Goal: Task Accomplishment & Management: Use online tool/utility

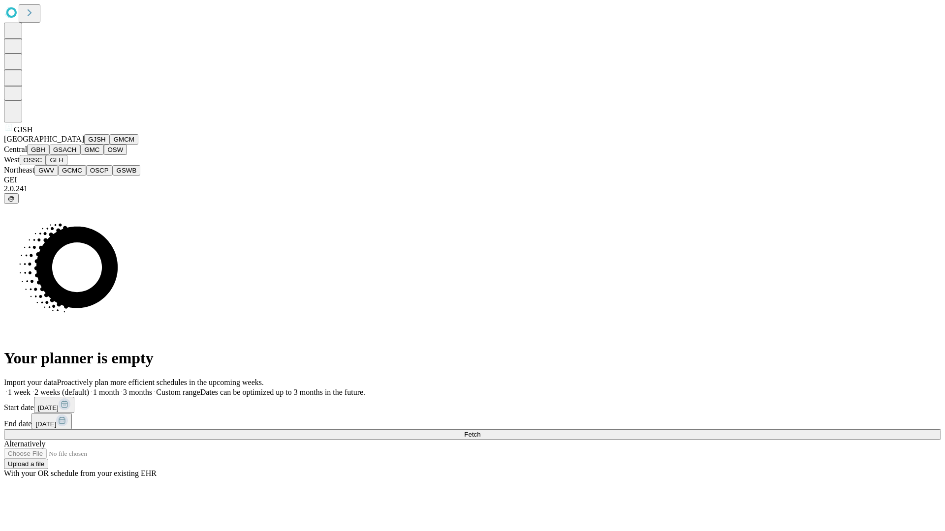
click at [84, 145] on button "GJSH" at bounding box center [97, 139] width 26 height 10
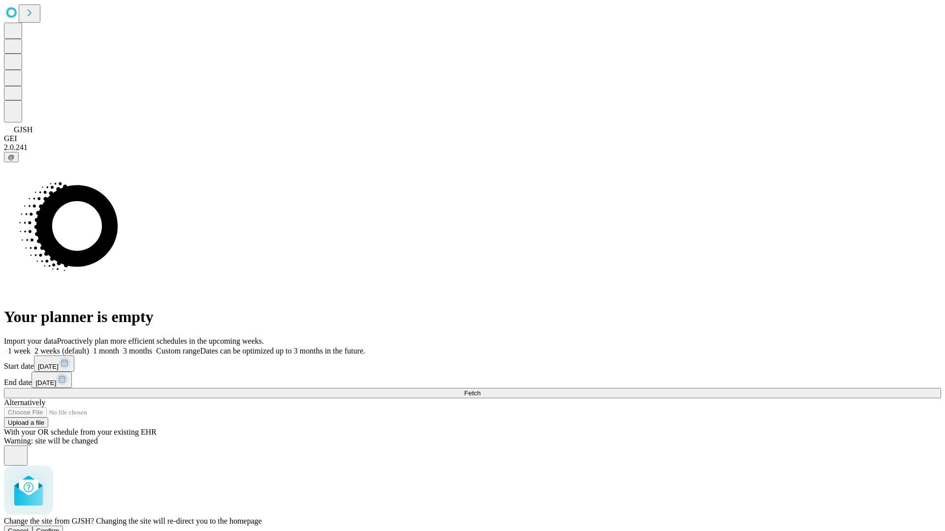
click at [60, 527] on span "Confirm" at bounding box center [47, 530] width 23 height 7
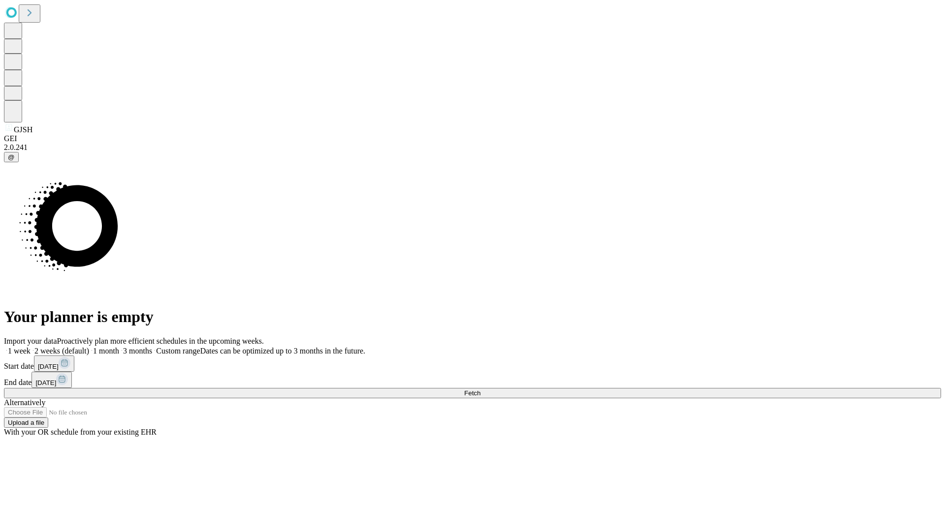
click at [89, 347] on label "2 weeks (default)" at bounding box center [60, 351] width 59 height 8
click at [480, 390] on span "Fetch" at bounding box center [472, 393] width 16 height 7
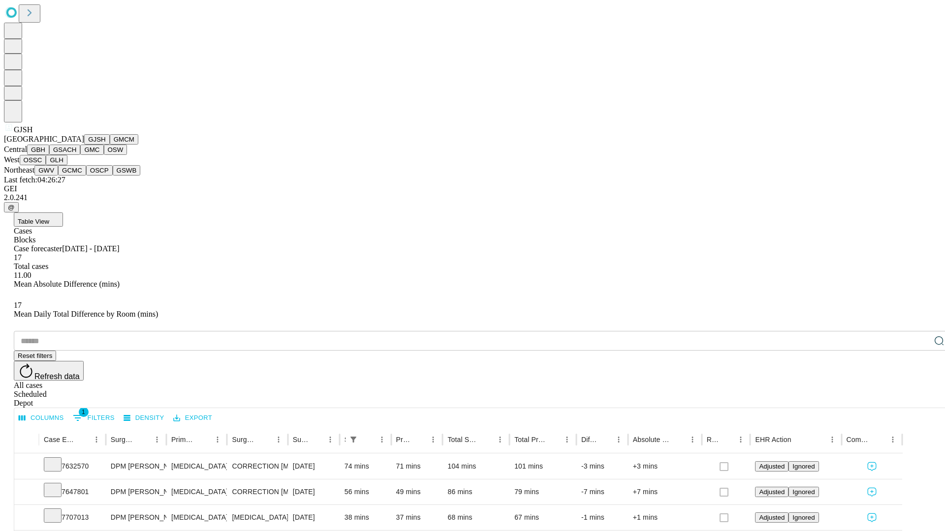
click at [110, 145] on button "GMCM" at bounding box center [124, 139] width 29 height 10
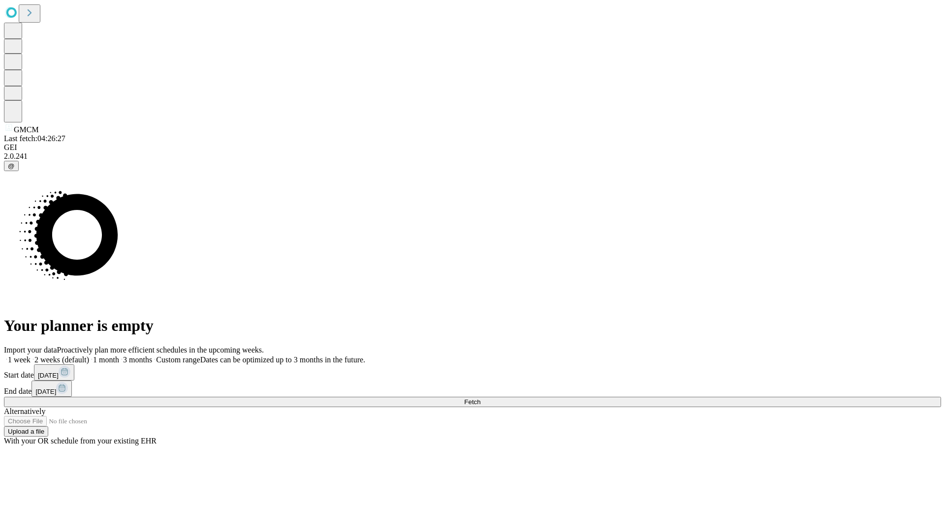
click at [89, 356] on label "2 weeks (default)" at bounding box center [60, 360] width 59 height 8
click at [480, 399] on span "Fetch" at bounding box center [472, 402] width 16 height 7
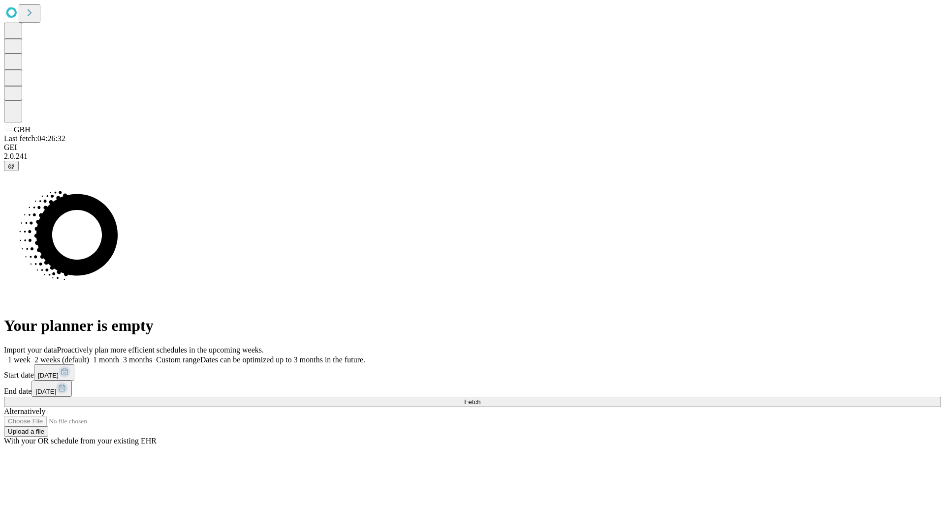
click at [480, 399] on span "Fetch" at bounding box center [472, 402] width 16 height 7
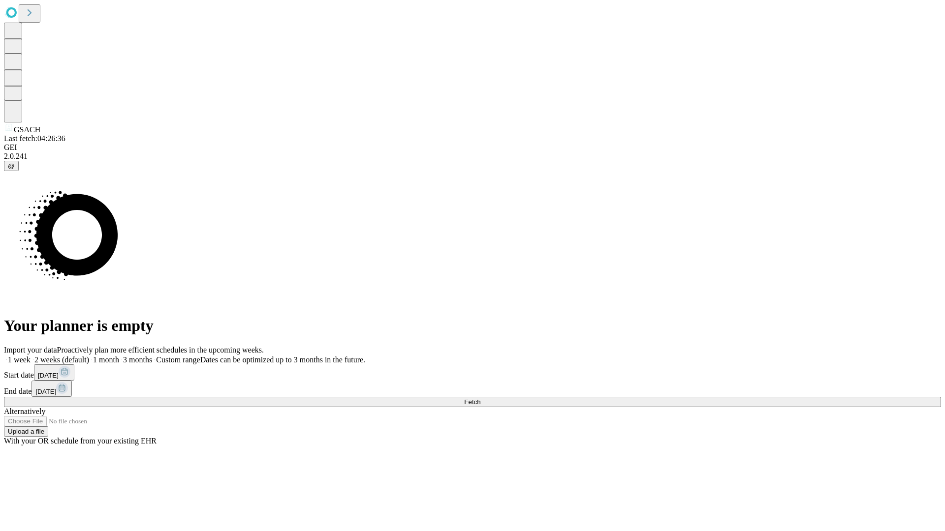
click at [89, 356] on label "2 weeks (default)" at bounding box center [60, 360] width 59 height 8
click at [480, 399] on span "Fetch" at bounding box center [472, 402] width 16 height 7
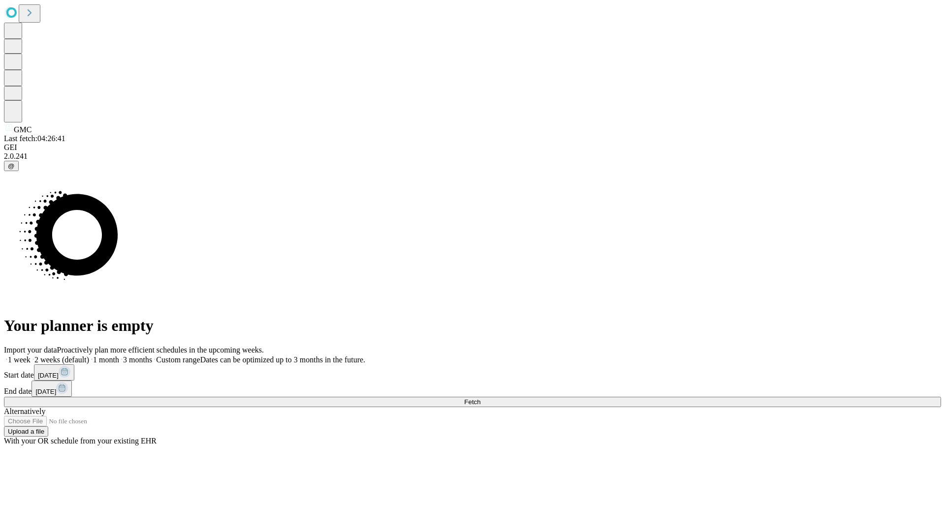
click at [89, 356] on label "2 weeks (default)" at bounding box center [60, 360] width 59 height 8
click at [480, 399] on span "Fetch" at bounding box center [472, 402] width 16 height 7
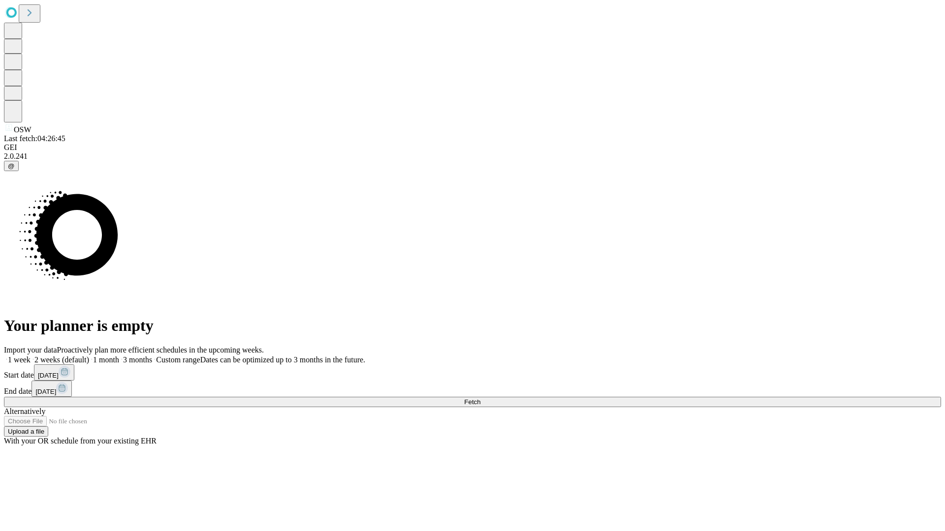
click at [480, 399] on span "Fetch" at bounding box center [472, 402] width 16 height 7
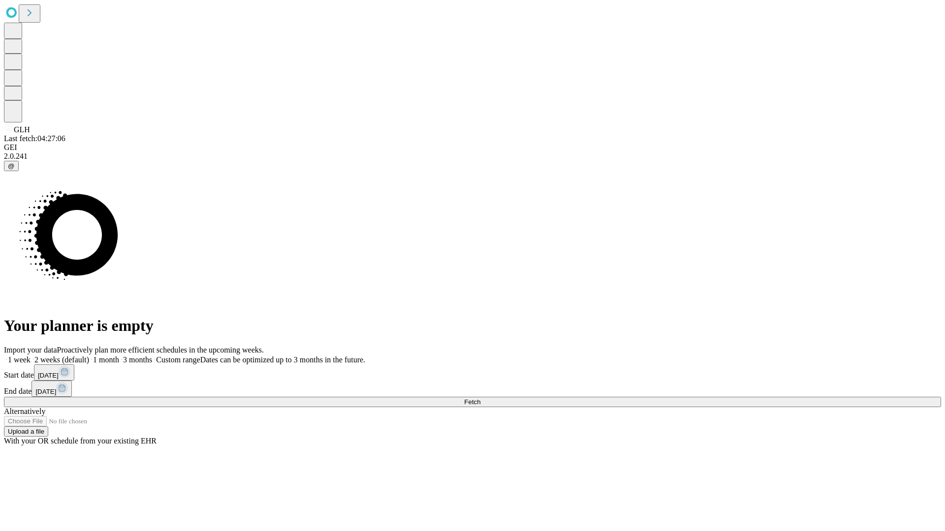
click at [89, 356] on label "2 weeks (default)" at bounding box center [60, 360] width 59 height 8
click at [480, 399] on span "Fetch" at bounding box center [472, 402] width 16 height 7
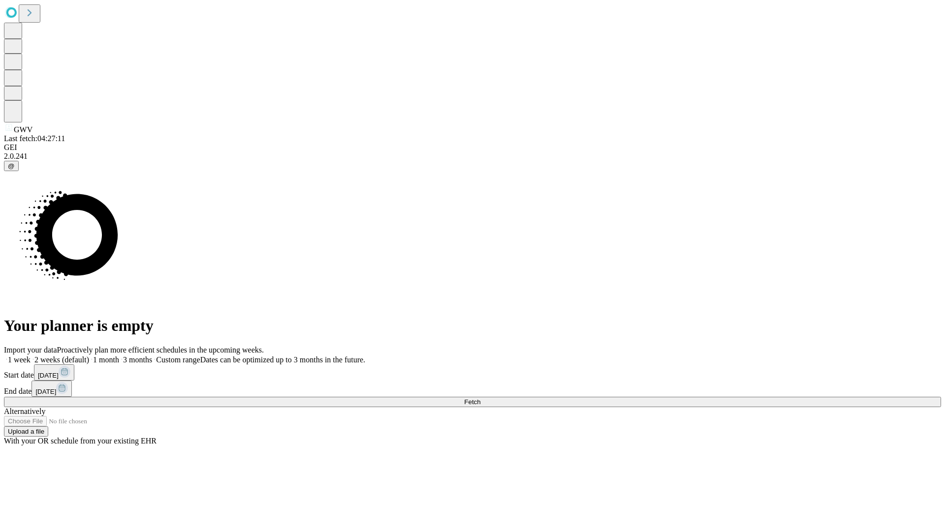
click at [89, 356] on label "2 weeks (default)" at bounding box center [60, 360] width 59 height 8
click at [480, 399] on span "Fetch" at bounding box center [472, 402] width 16 height 7
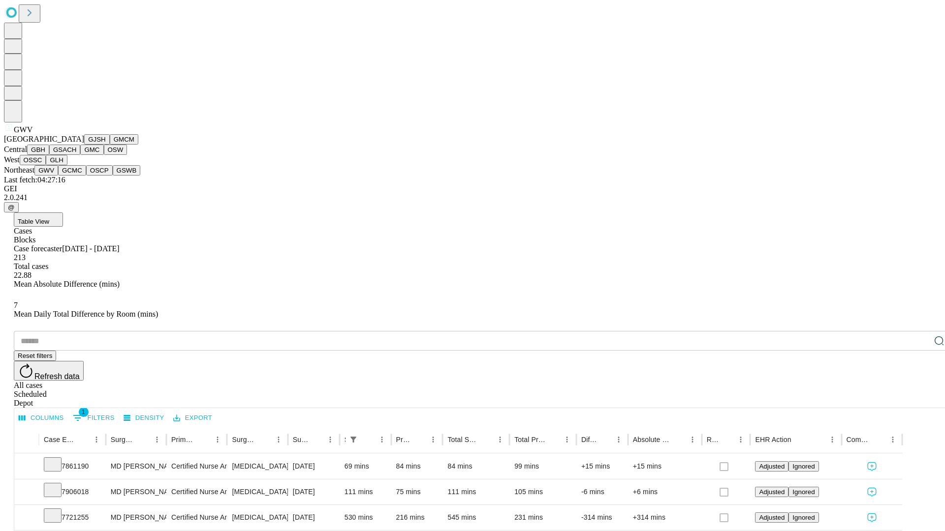
click at [76, 176] on button "GCMC" at bounding box center [72, 170] width 28 height 10
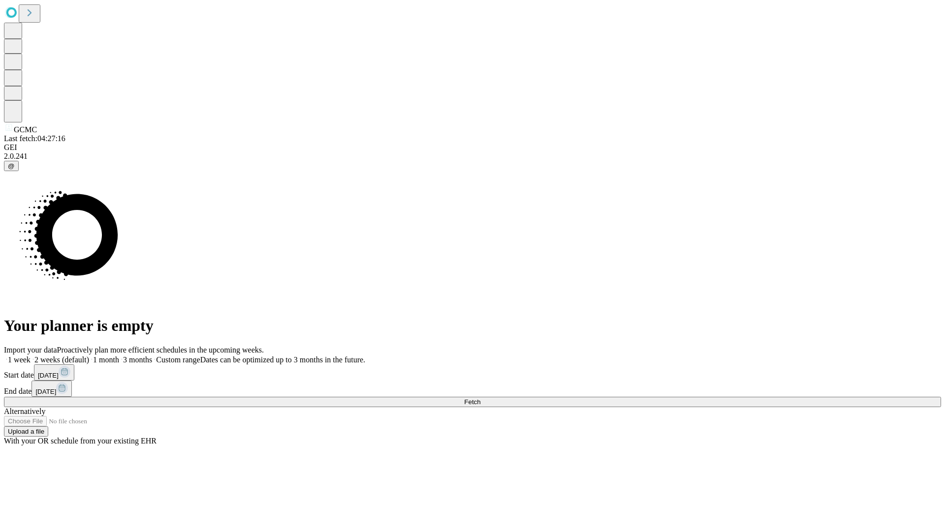
click at [89, 356] on label "2 weeks (default)" at bounding box center [60, 360] width 59 height 8
click at [480, 399] on span "Fetch" at bounding box center [472, 402] width 16 height 7
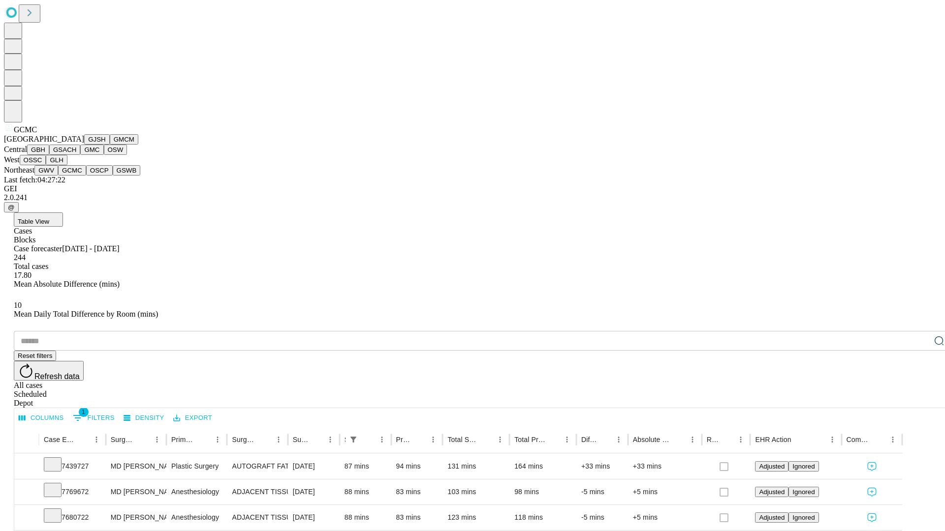
click at [86, 176] on button "OSCP" at bounding box center [99, 170] width 27 height 10
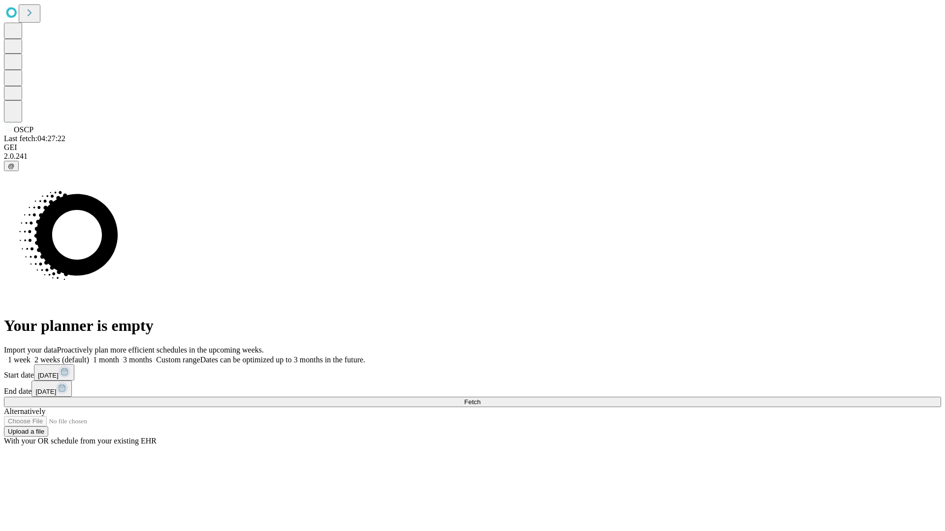
click at [89, 356] on label "2 weeks (default)" at bounding box center [60, 360] width 59 height 8
click at [480, 399] on span "Fetch" at bounding box center [472, 402] width 16 height 7
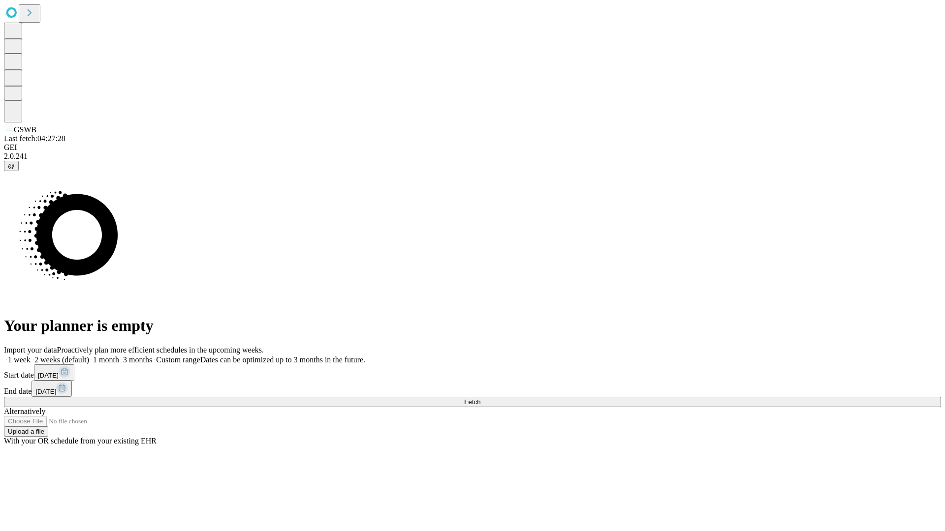
click at [89, 356] on label "2 weeks (default)" at bounding box center [60, 360] width 59 height 8
click at [480, 399] on span "Fetch" at bounding box center [472, 402] width 16 height 7
